Goal: Information Seeking & Learning: Learn about a topic

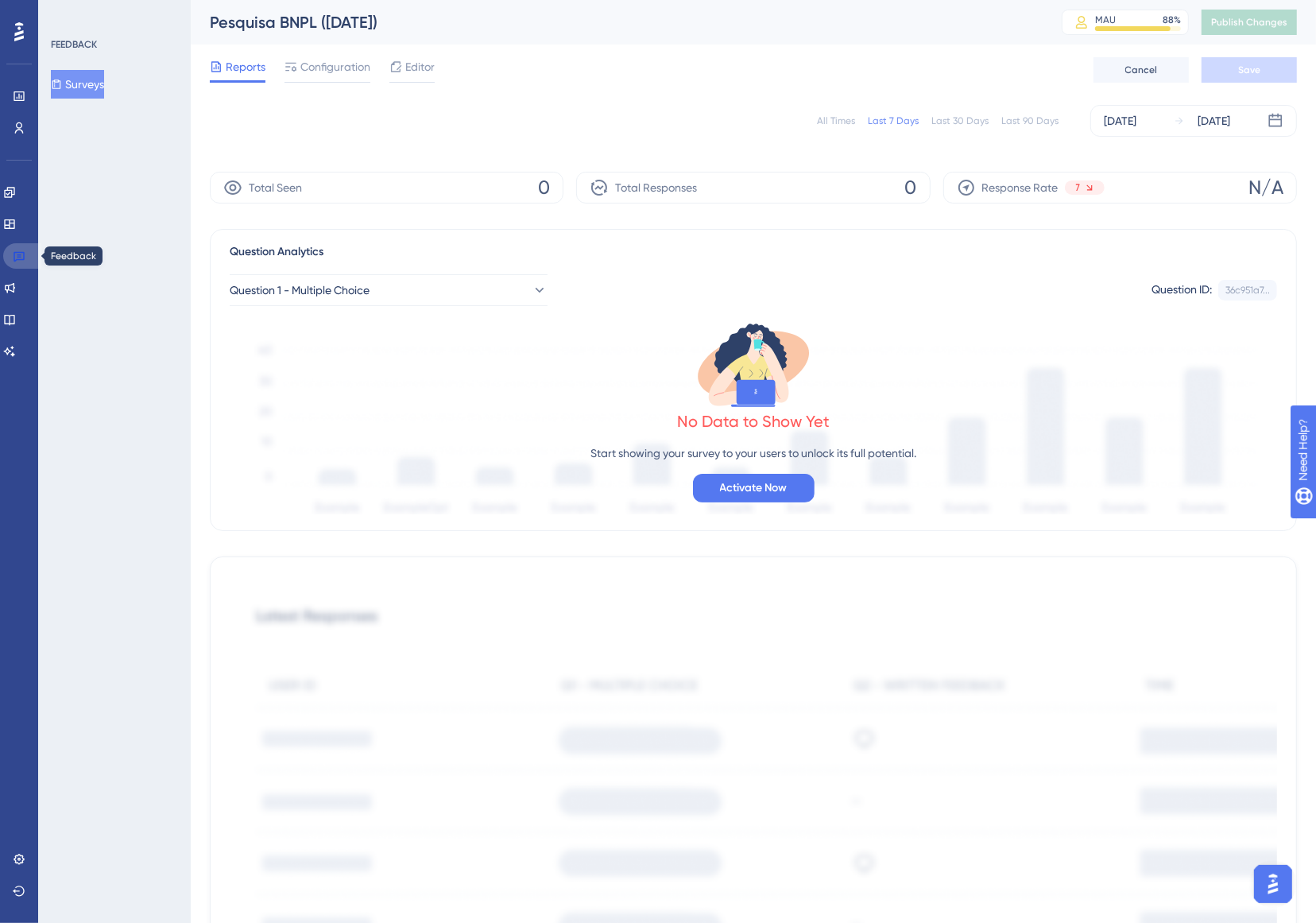
click at [22, 258] on icon at bounding box center [19, 255] width 13 height 13
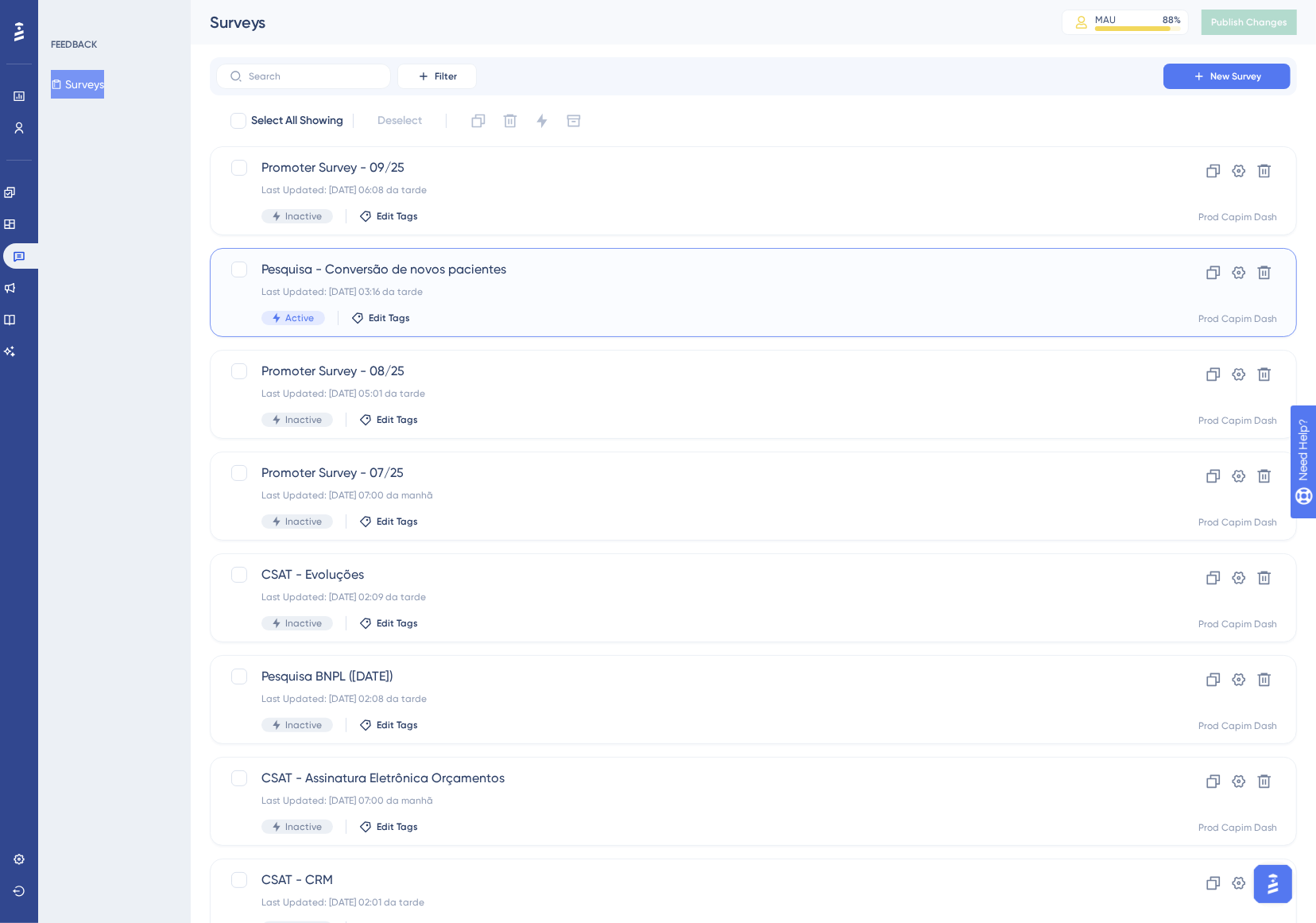
click at [597, 292] on div "Last Updated: [DATE] 03:16 da tarde" at bounding box center [690, 291] width 857 height 13
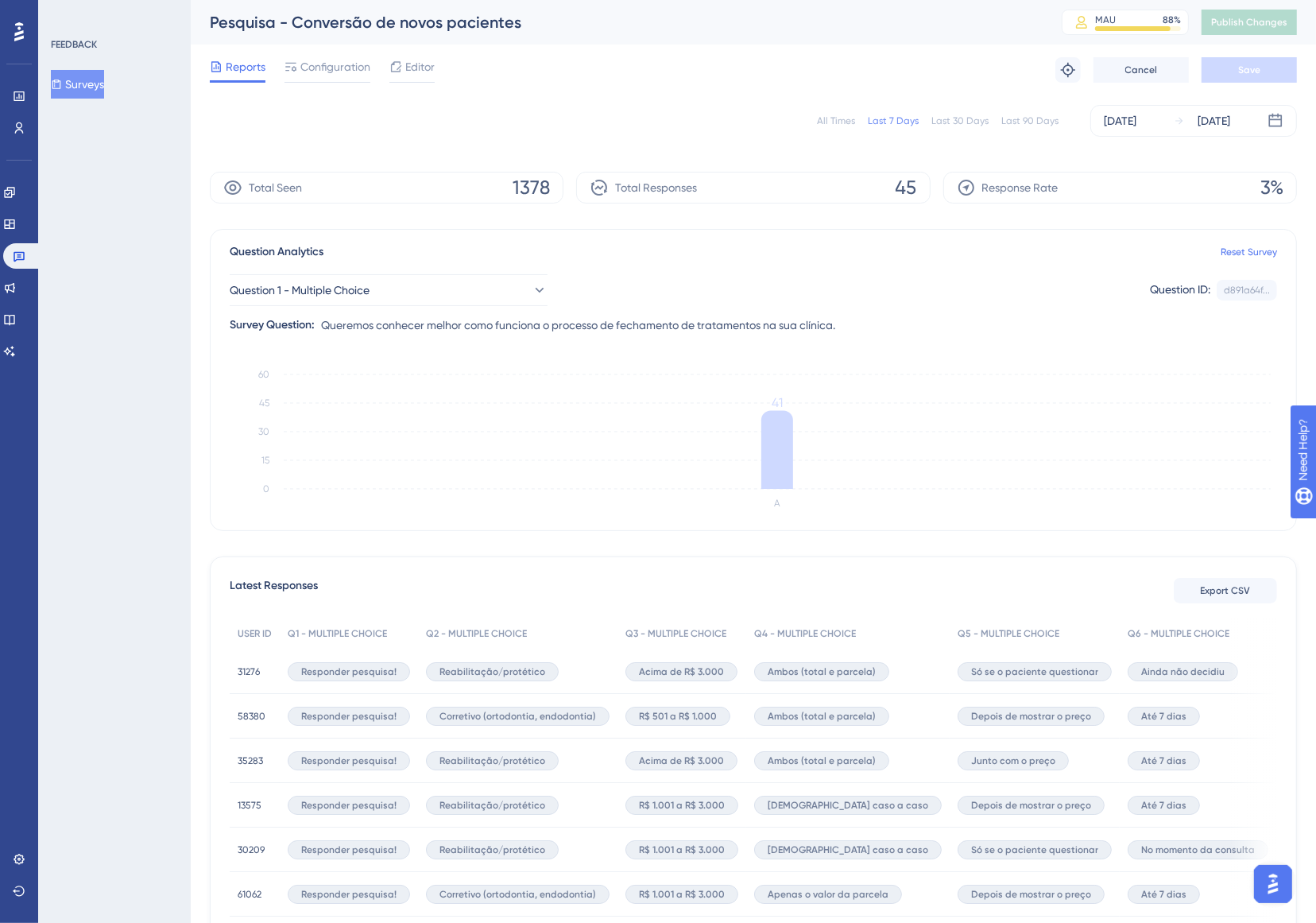
click at [446, 318] on span "Queremos conhecer melhor como funciona o processo de fechamento de tratamentos …" at bounding box center [578, 325] width 515 height 19
click at [450, 299] on button "Question 1 - Multiple Choice" at bounding box center [388, 290] width 318 height 31
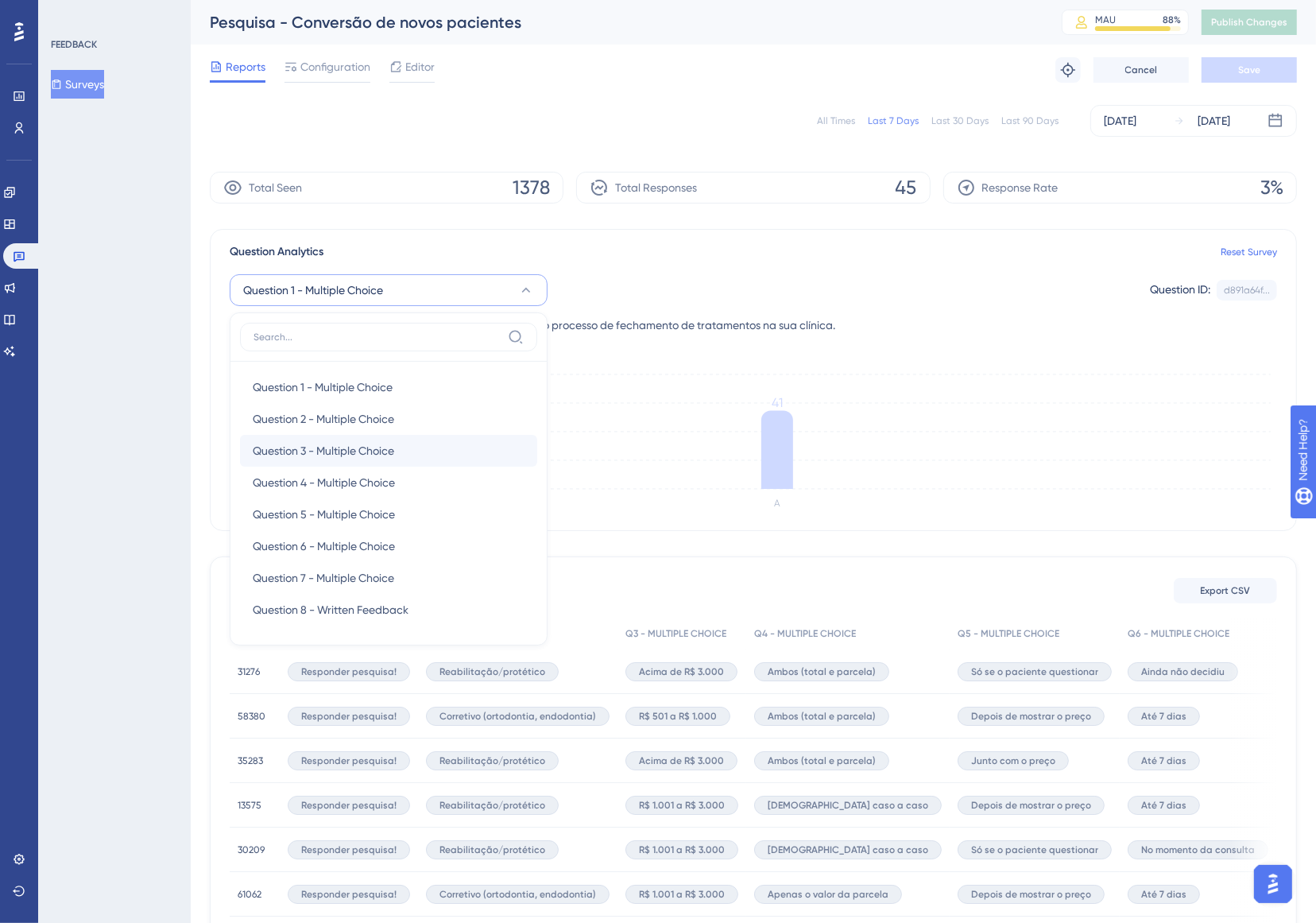
scroll to position [17, 0]
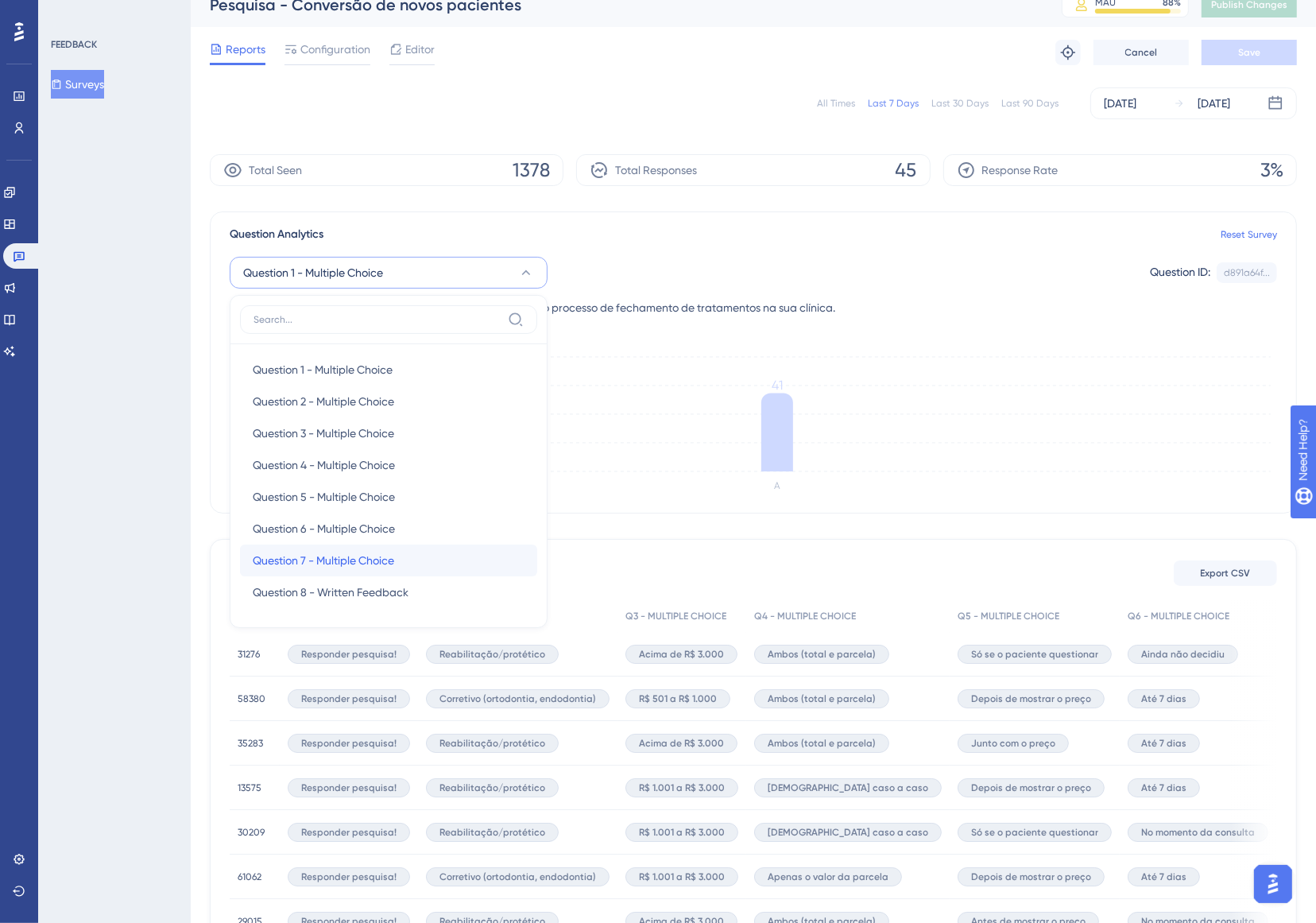
click at [418, 557] on div "Question 7 - Multiple Choice Question 7 - Multiple Choice" at bounding box center [389, 560] width 272 height 31
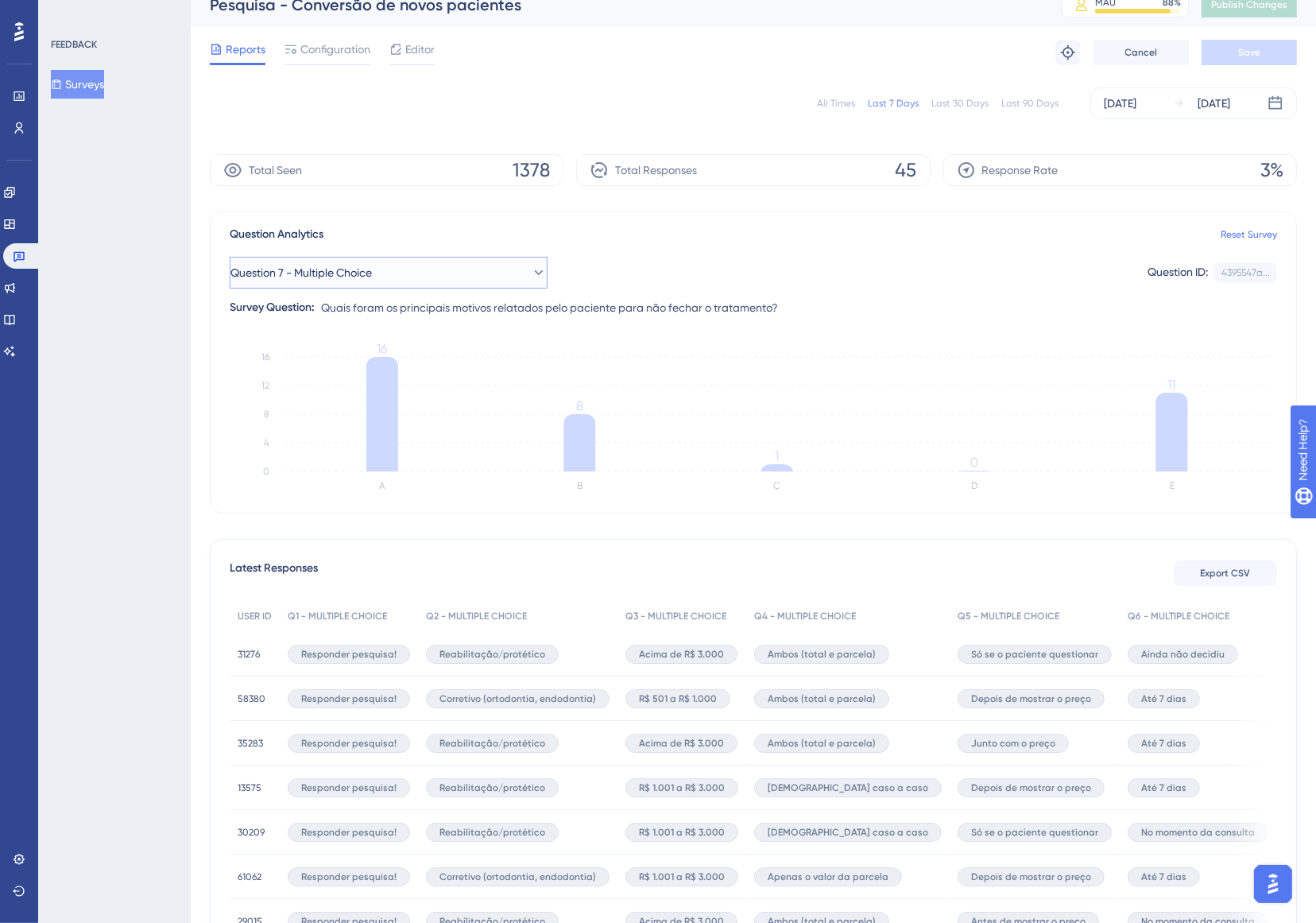
click at [363, 276] on span "Question 7 - Multiple Choice" at bounding box center [300, 273] width 141 height 19
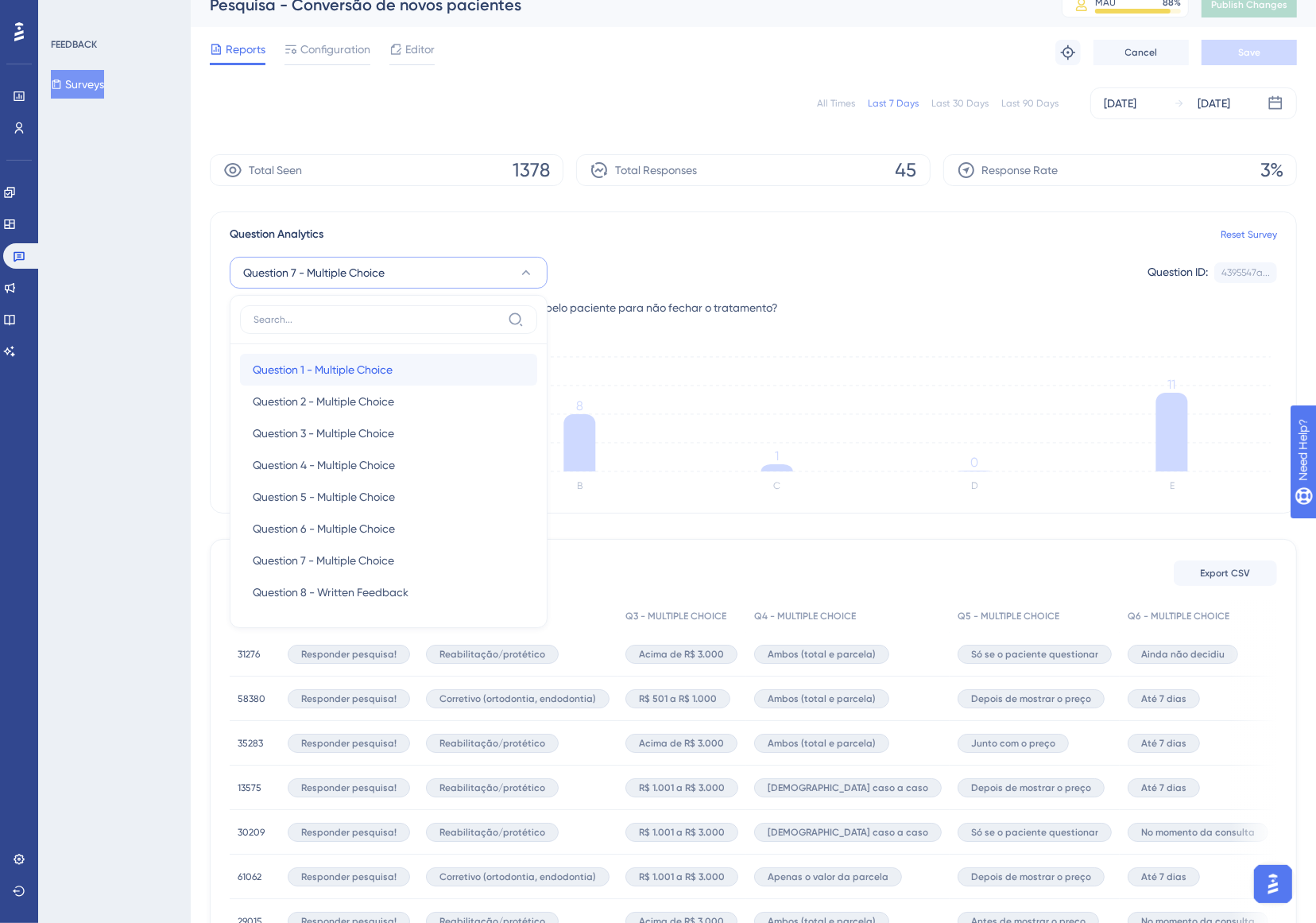
click at [376, 355] on div "Question 1 - Multiple Choice Question 1 - Multiple Choice" at bounding box center [389, 369] width 272 height 31
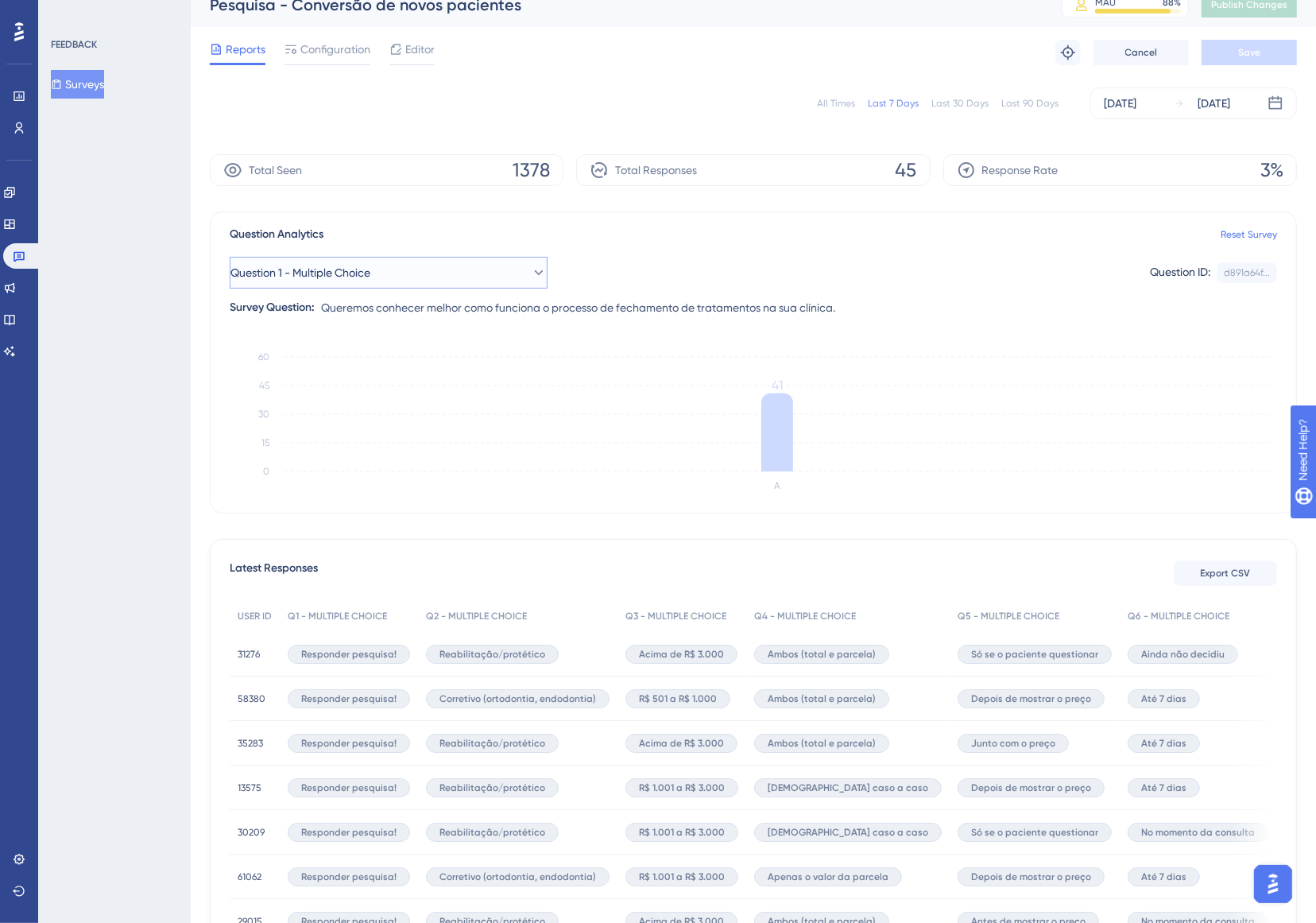
click at [366, 272] on span "Question 1 - Multiple Choice" at bounding box center [300, 273] width 140 height 19
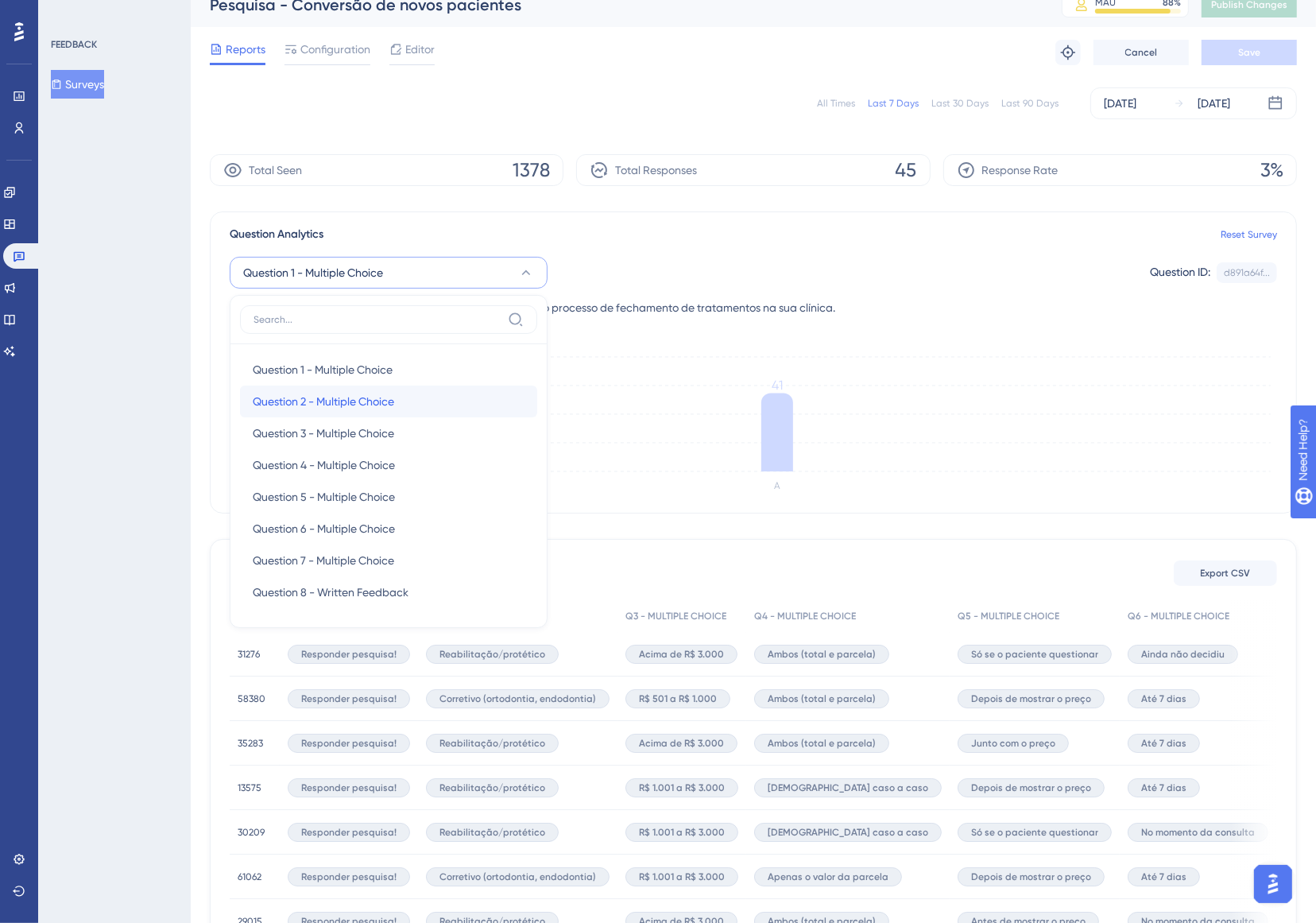
click at [373, 390] on div "Question 2 - Multiple Choice Question 2 - Multiple Choice" at bounding box center [389, 401] width 272 height 31
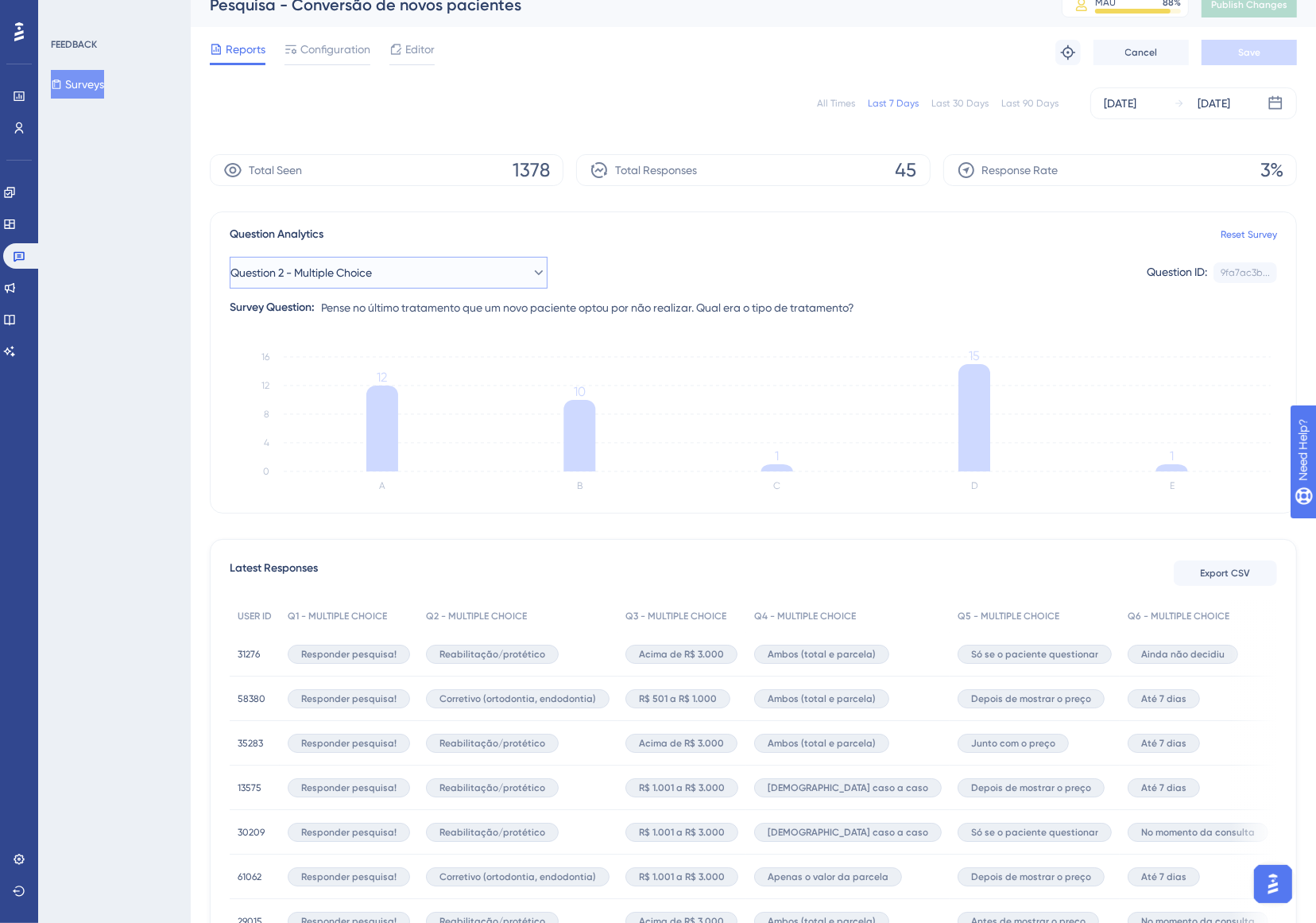
click at [415, 281] on button "Question 2 - Multiple Choice" at bounding box center [388, 272] width 318 height 31
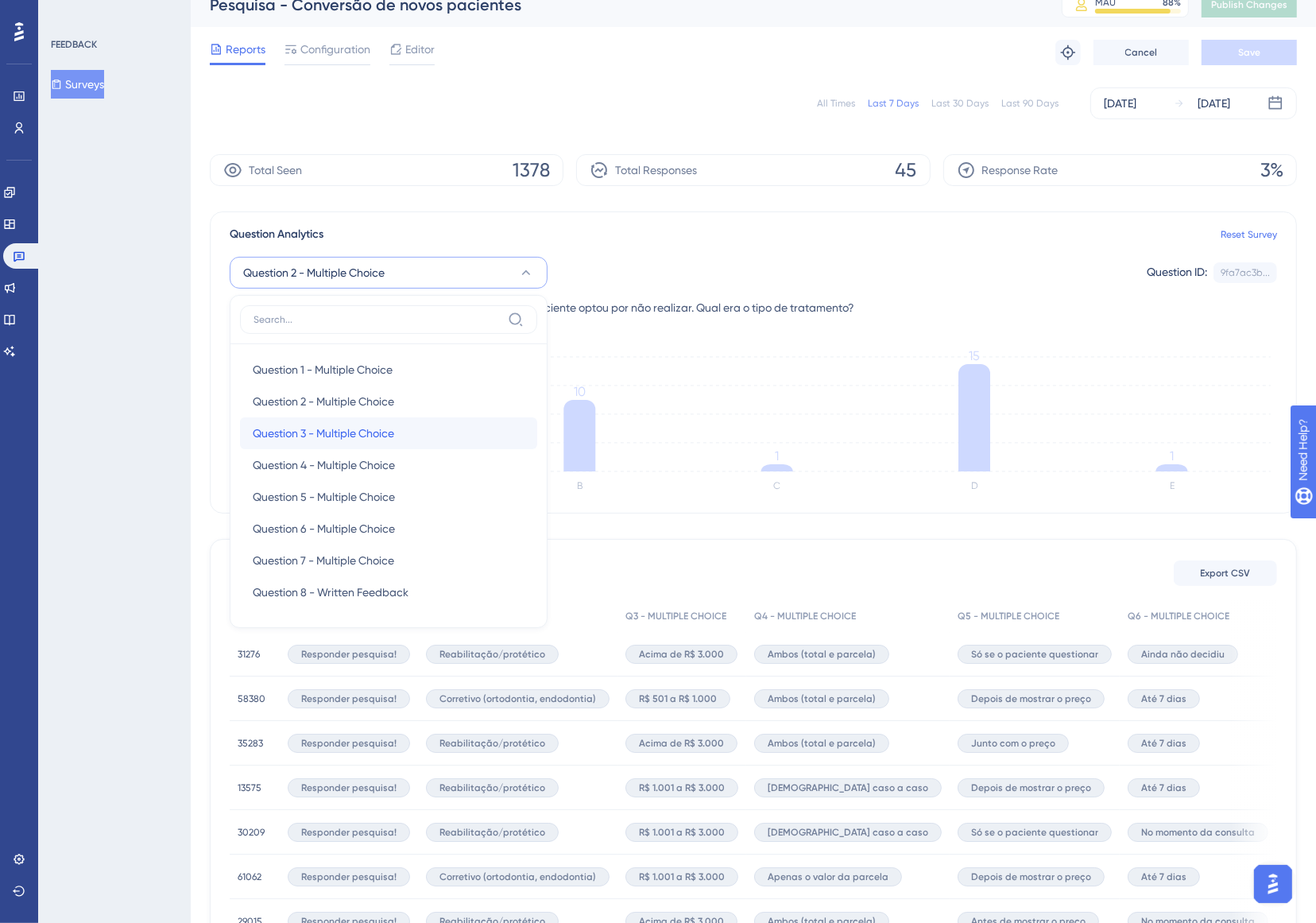
click at [400, 441] on div "Question 3 - Multiple Choice Question 3 - Multiple Choice" at bounding box center [389, 433] width 272 height 31
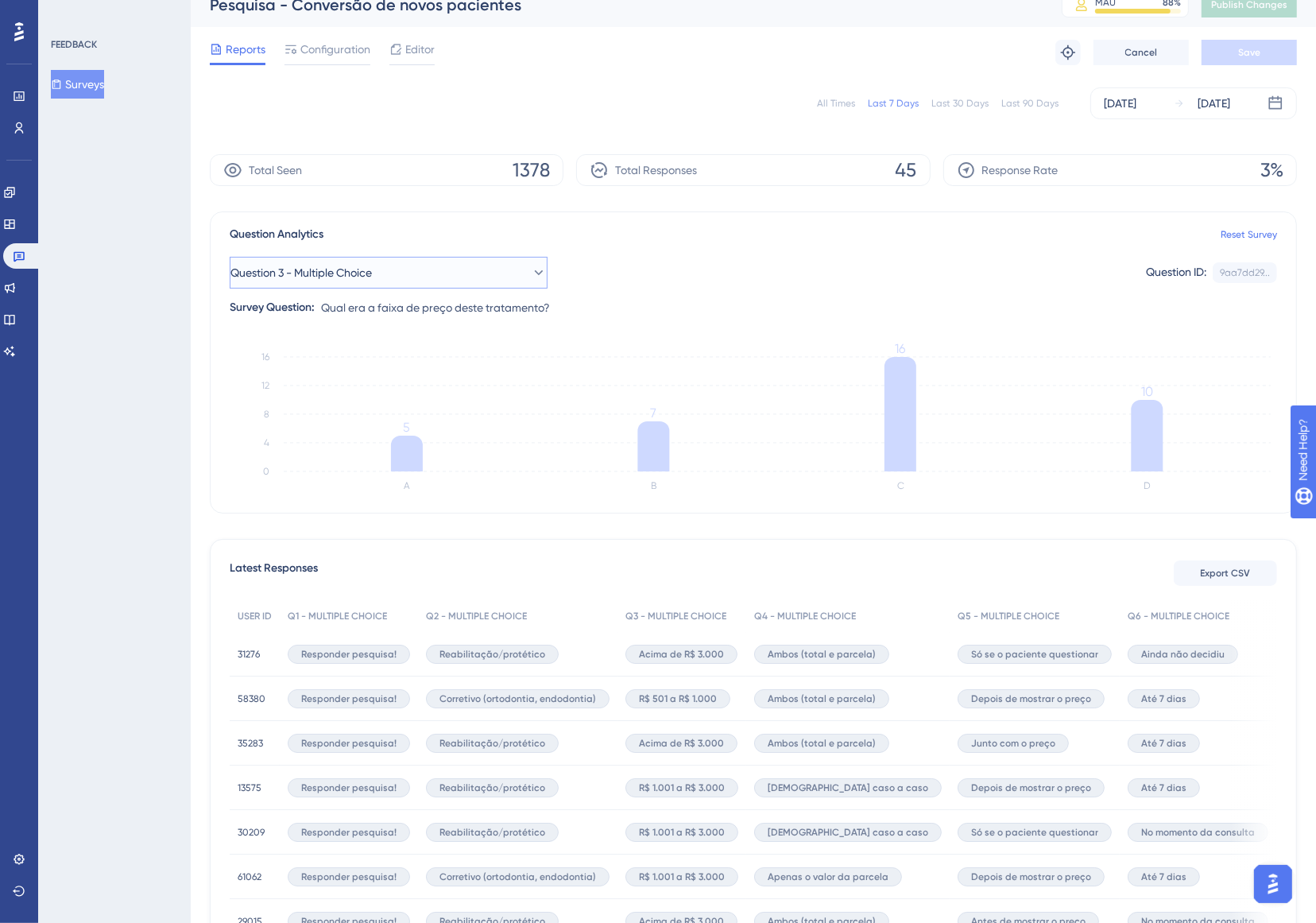
click at [443, 276] on button "Question 3 - Multiple Choice" at bounding box center [388, 272] width 318 height 31
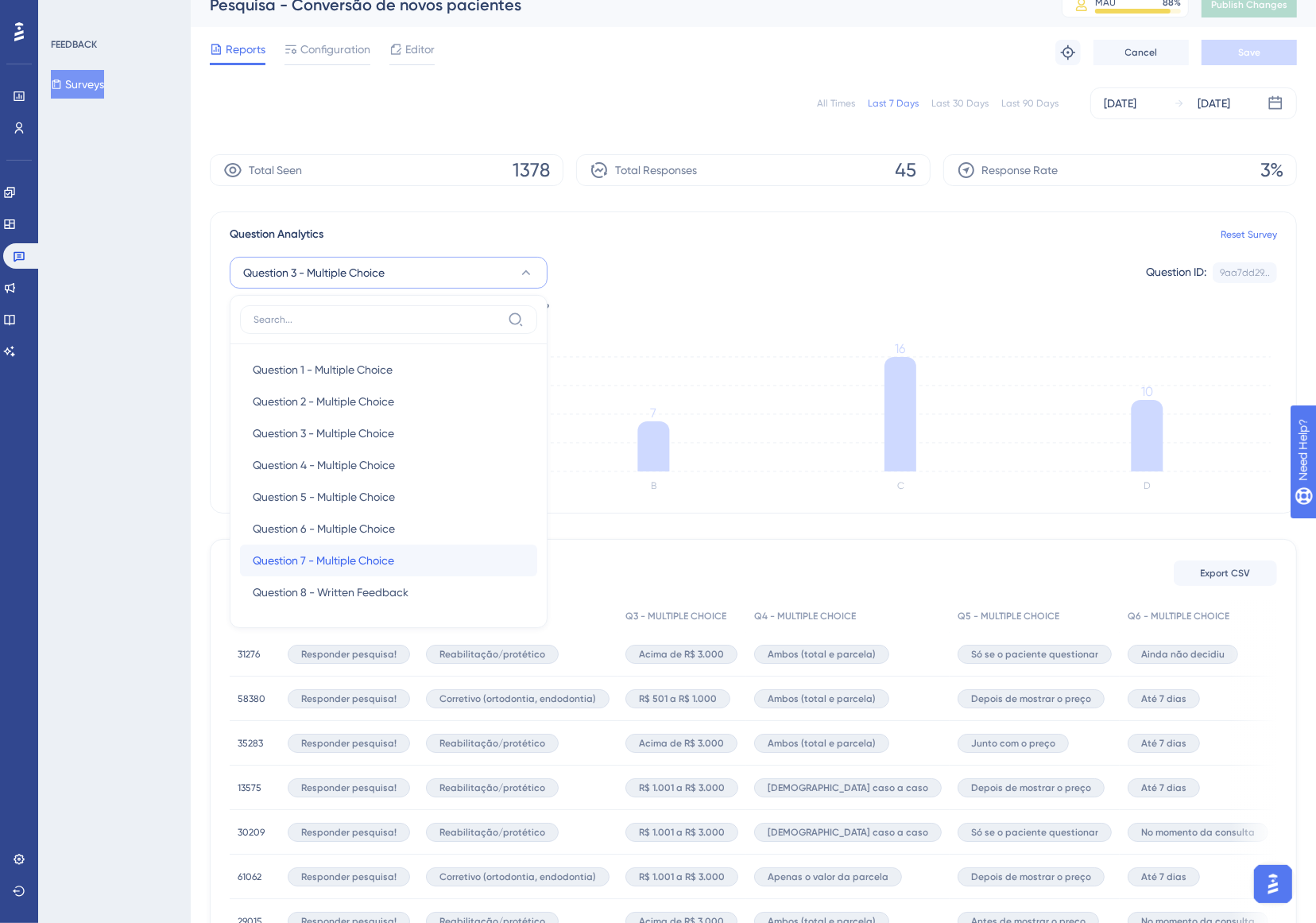
click at [389, 545] on div "Question 7 - Multiple Choice Question 7 - Multiple Choice" at bounding box center [389, 560] width 272 height 31
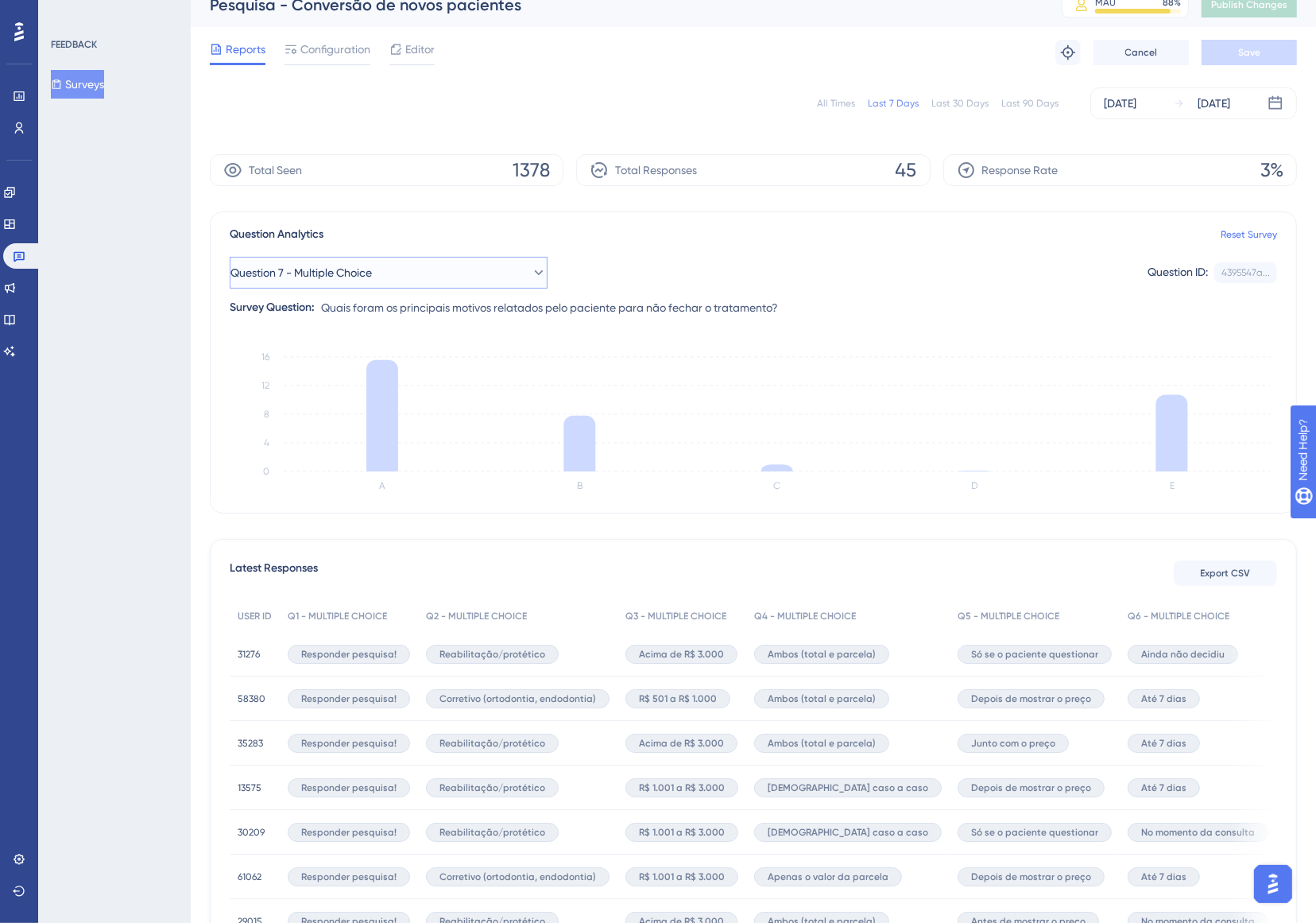
click at [458, 270] on button "Question 7 - Multiple Choice" at bounding box center [388, 272] width 318 height 31
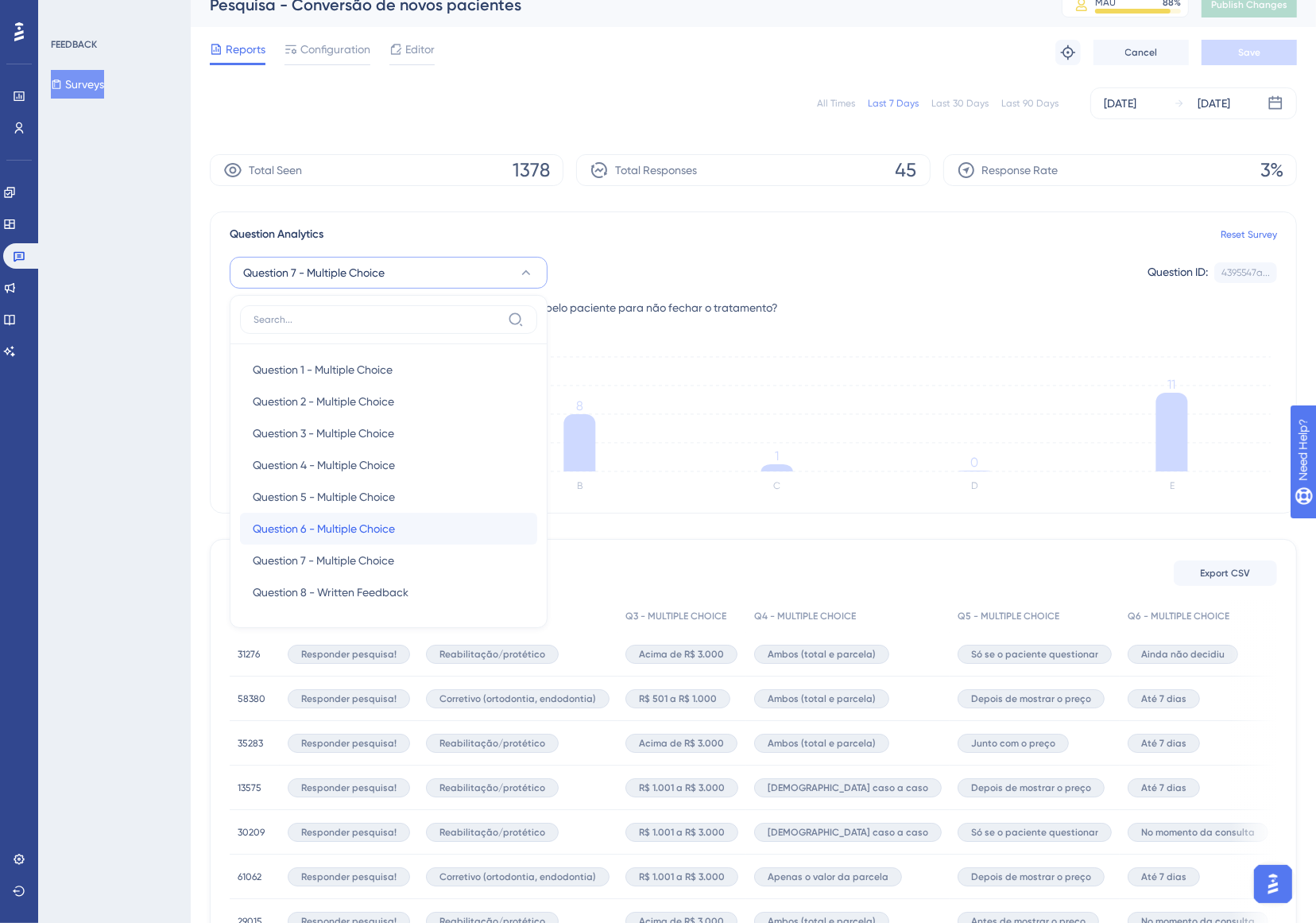
click at [411, 534] on div "Question 6 - Multiple Choice Question 6 - Multiple Choice" at bounding box center [389, 528] width 272 height 31
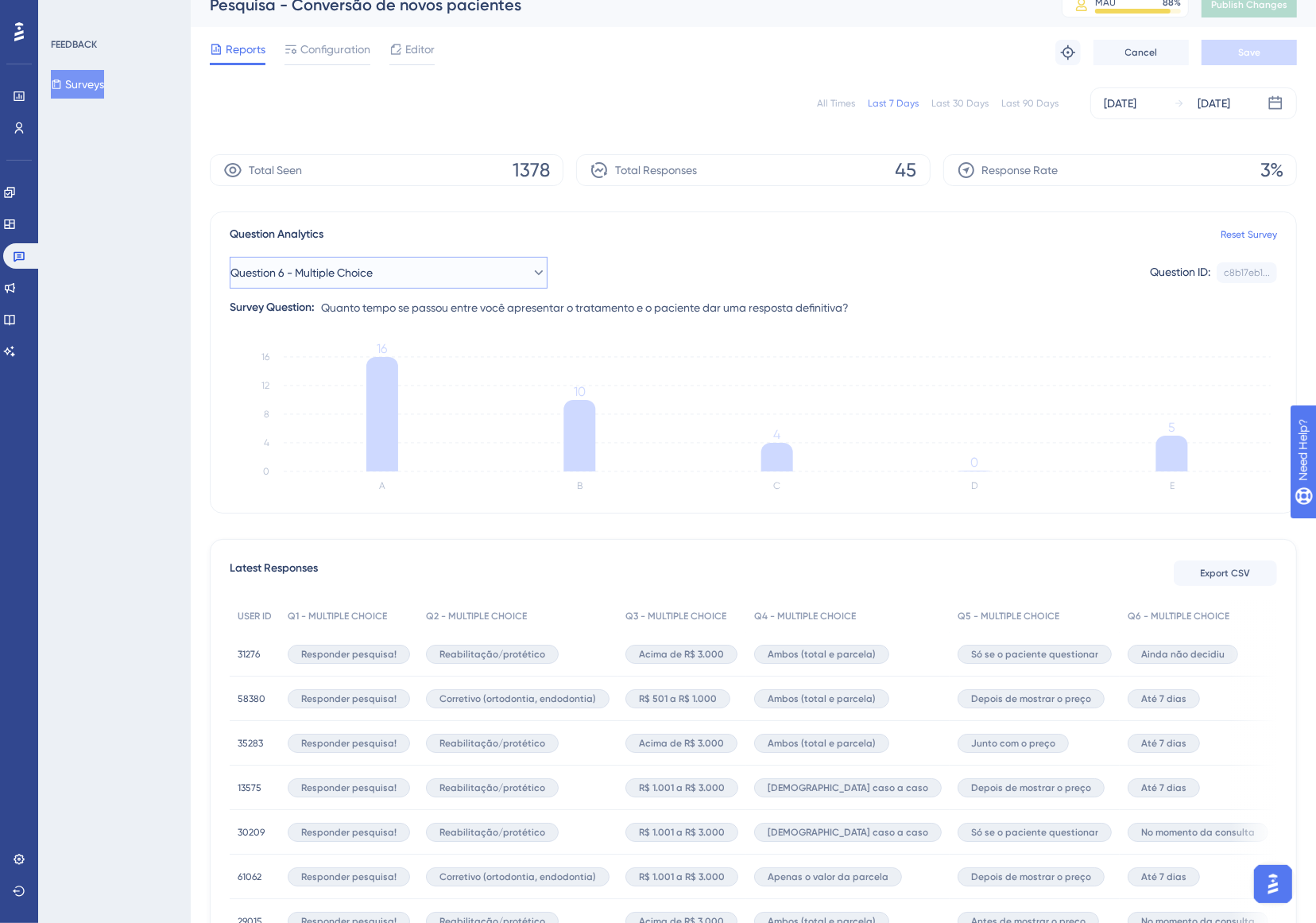
click at [443, 283] on button "Question 6 - Multiple Choice" at bounding box center [388, 272] width 318 height 31
